Goal: Information Seeking & Learning: Learn about a topic

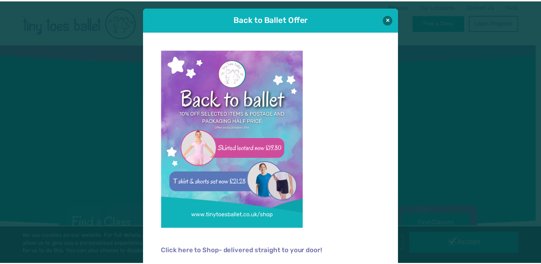
scroll to position [5, 0]
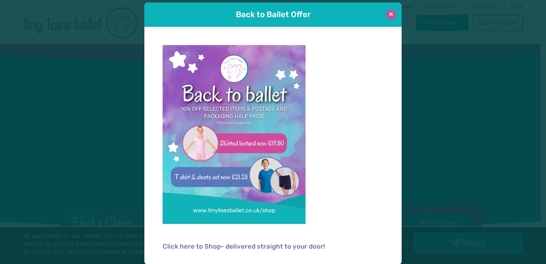
click at [390, 14] on button at bounding box center [392, 15] width 10 height 10
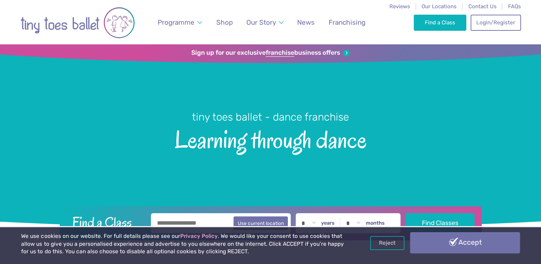
click at [457, 242] on link "Accept" at bounding box center [464, 242] width 109 height 21
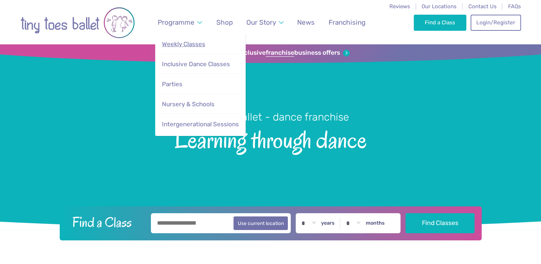
click at [188, 44] on span "Weekly Classes" at bounding box center [183, 43] width 43 height 7
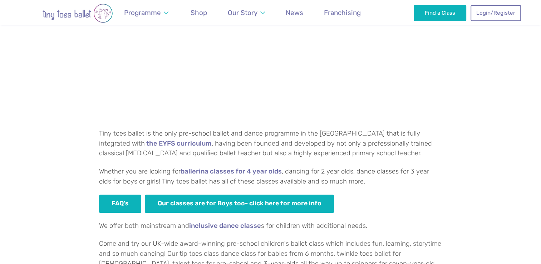
scroll to position [496, 0]
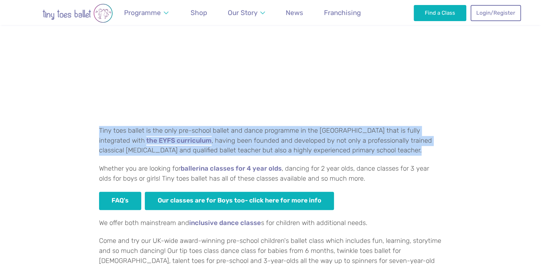
drag, startPoint x: 97, startPoint y: 127, endPoint x: 390, endPoint y: 148, distance: 293.6
click at [390, 148] on div "Which Tiny toes ballerina classes are best for your little dancer? Tiny toes ba…" at bounding box center [270, 80] width 541 height 467
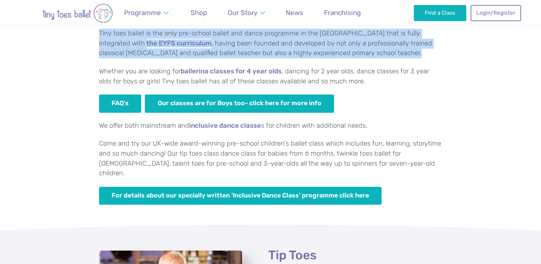
scroll to position [565, 0]
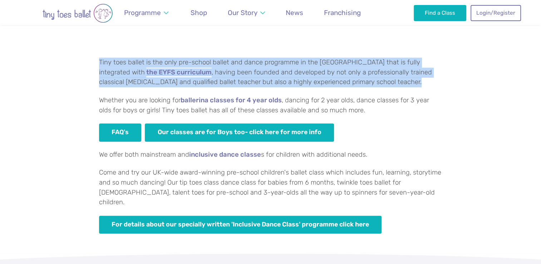
copy p "Tiny toes ballet is the only pre-school ballet and dance programme in the [GEOG…"
